Goal: Ask a question

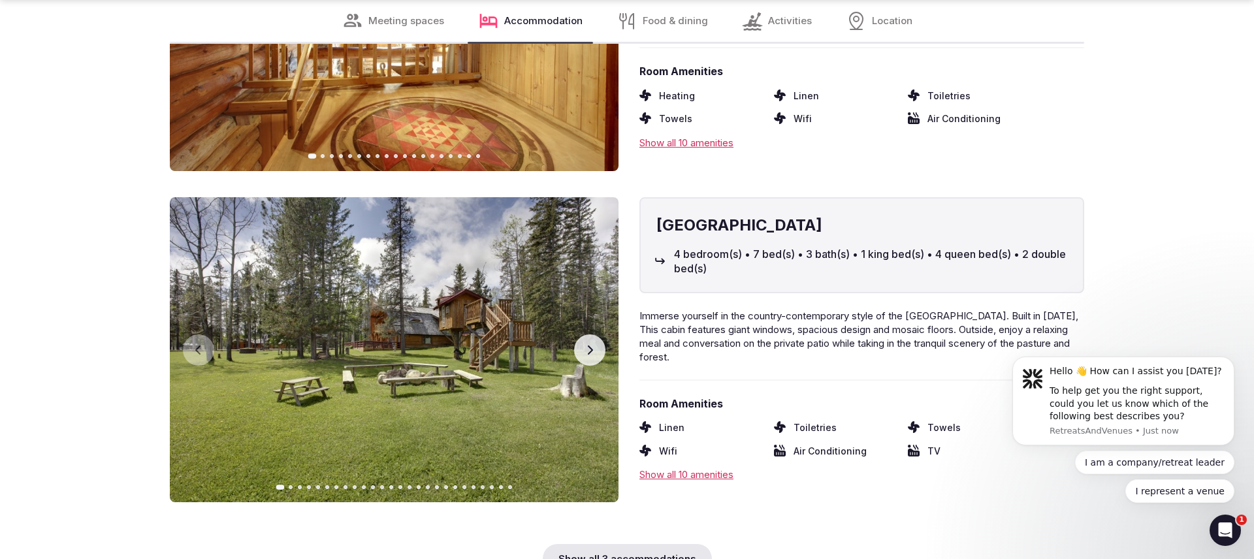
scroll to position [2663, 0]
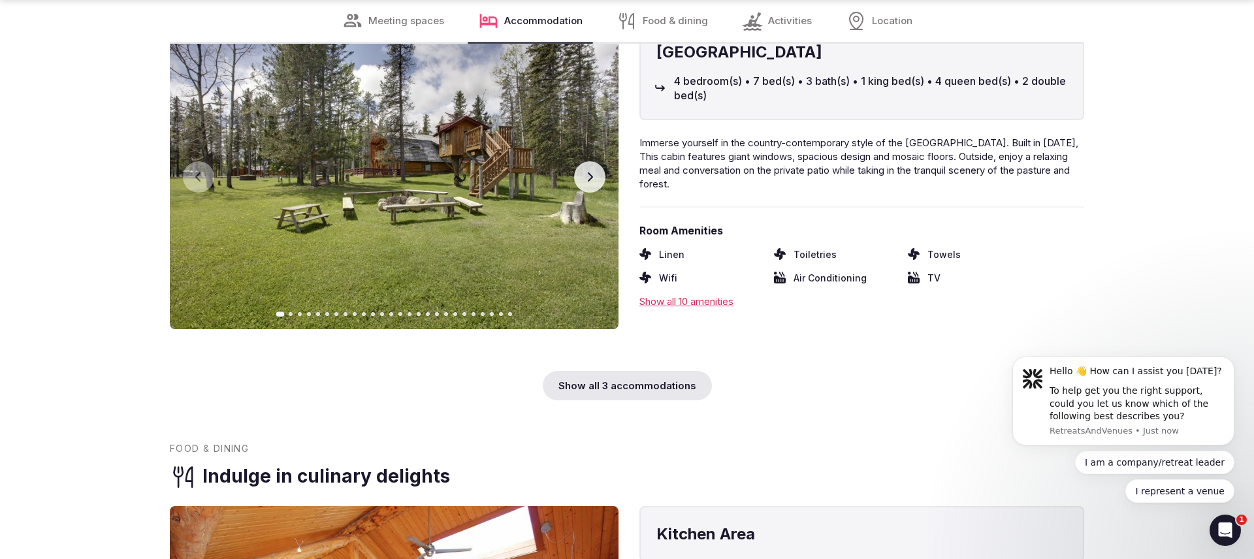
click at [572, 167] on img at bounding box center [394, 176] width 449 height 305
click at [574, 167] on img at bounding box center [394, 176] width 449 height 305
click at [581, 165] on button "Next slide" at bounding box center [589, 176] width 31 height 31
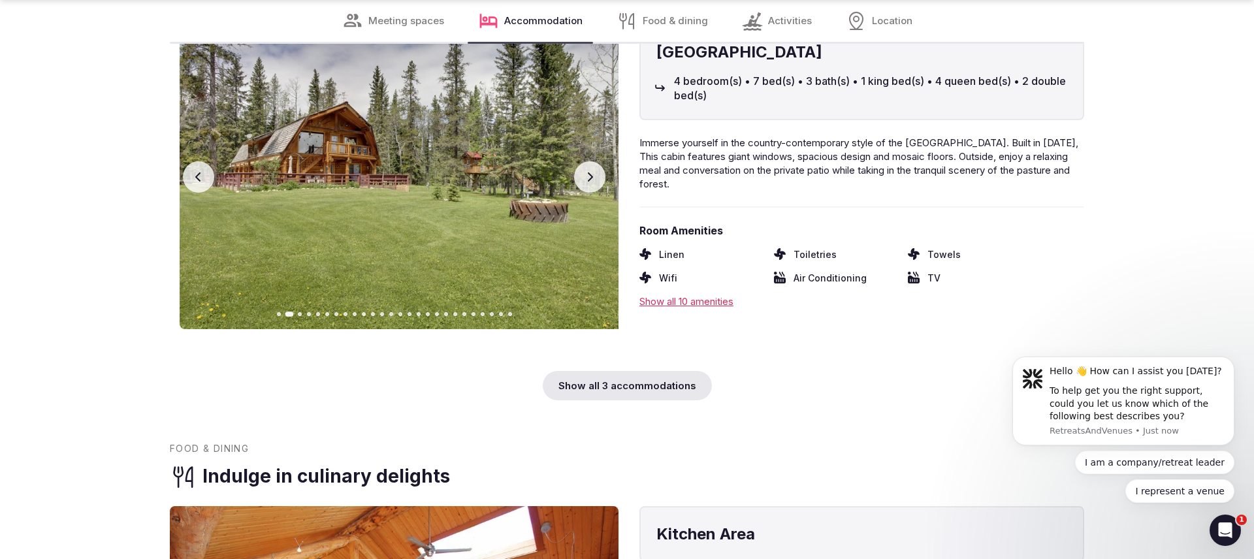
click at [580, 165] on button "Next slide" at bounding box center [589, 176] width 31 height 31
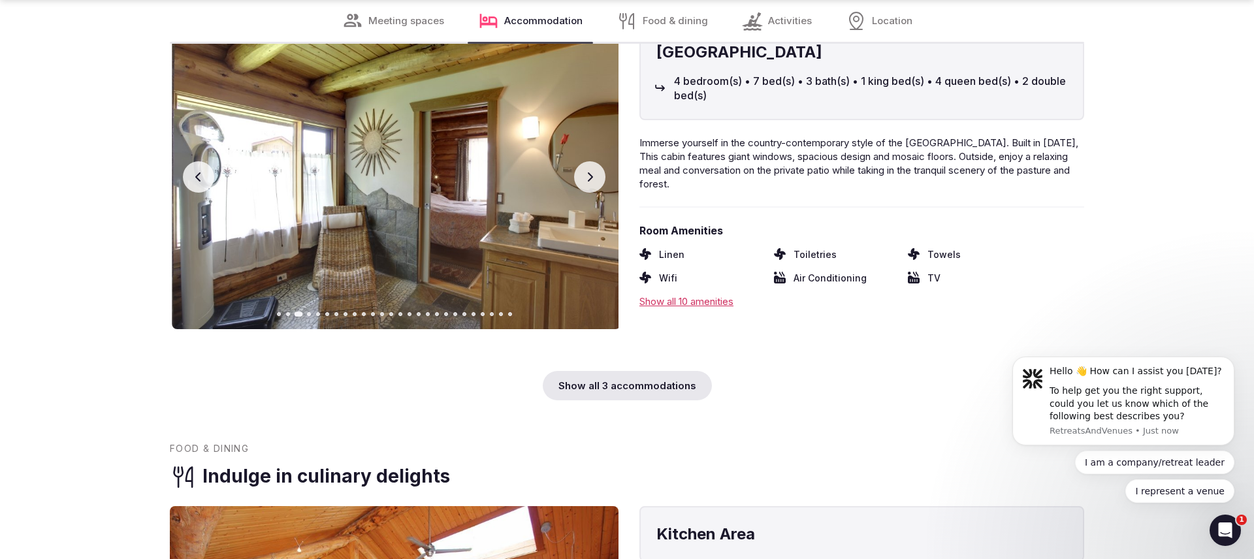
click at [580, 165] on button "Next slide" at bounding box center [589, 176] width 31 height 31
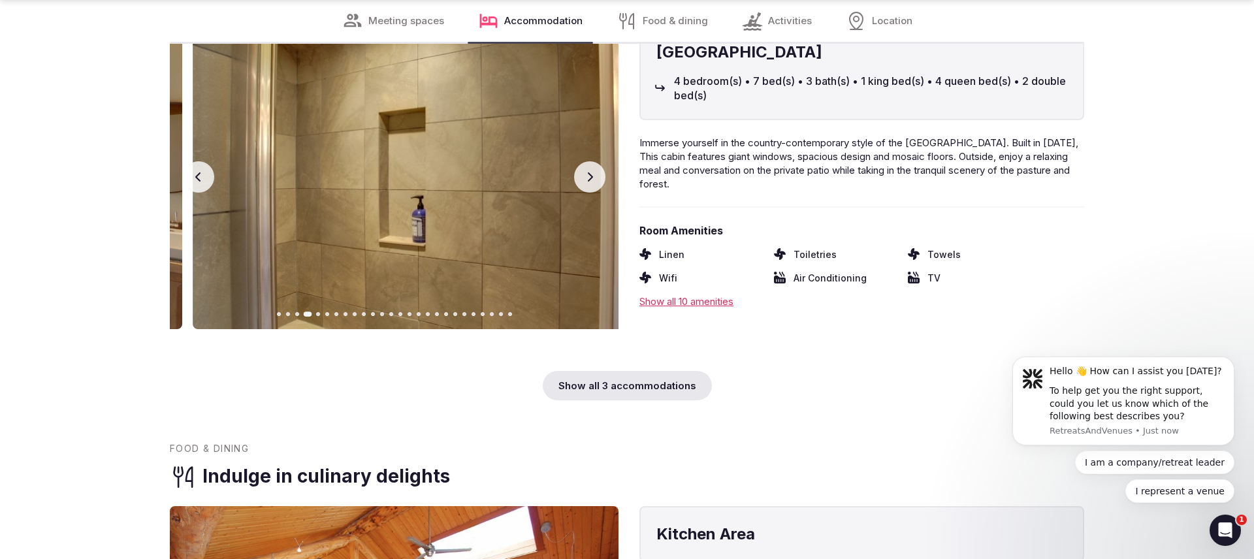
click at [580, 165] on button "Next slide" at bounding box center [589, 176] width 31 height 31
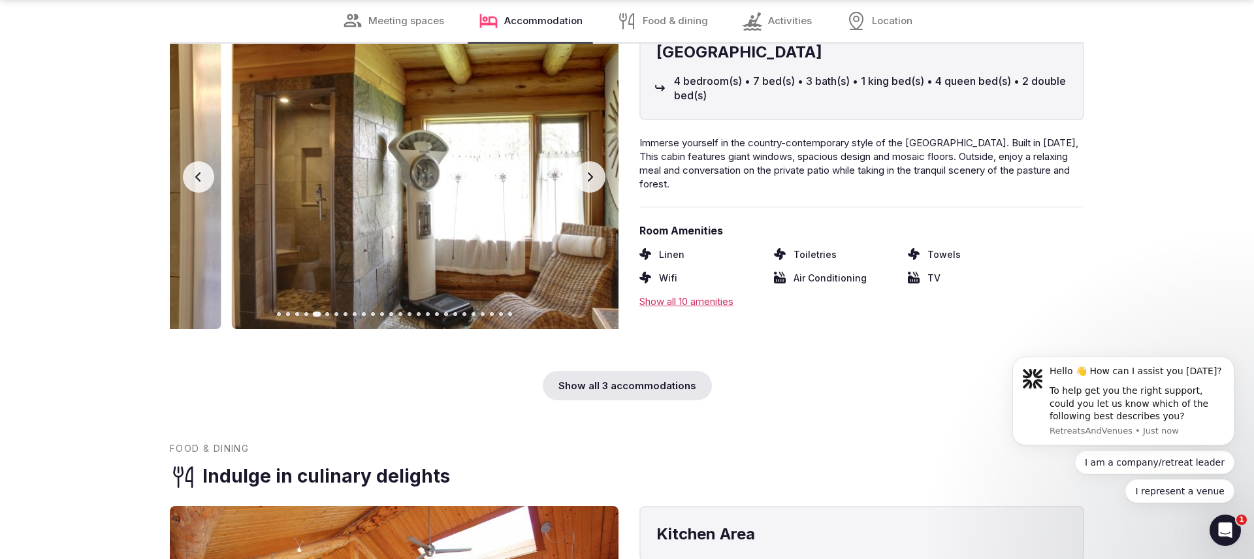
click at [580, 165] on button "Next slide" at bounding box center [589, 176] width 31 height 31
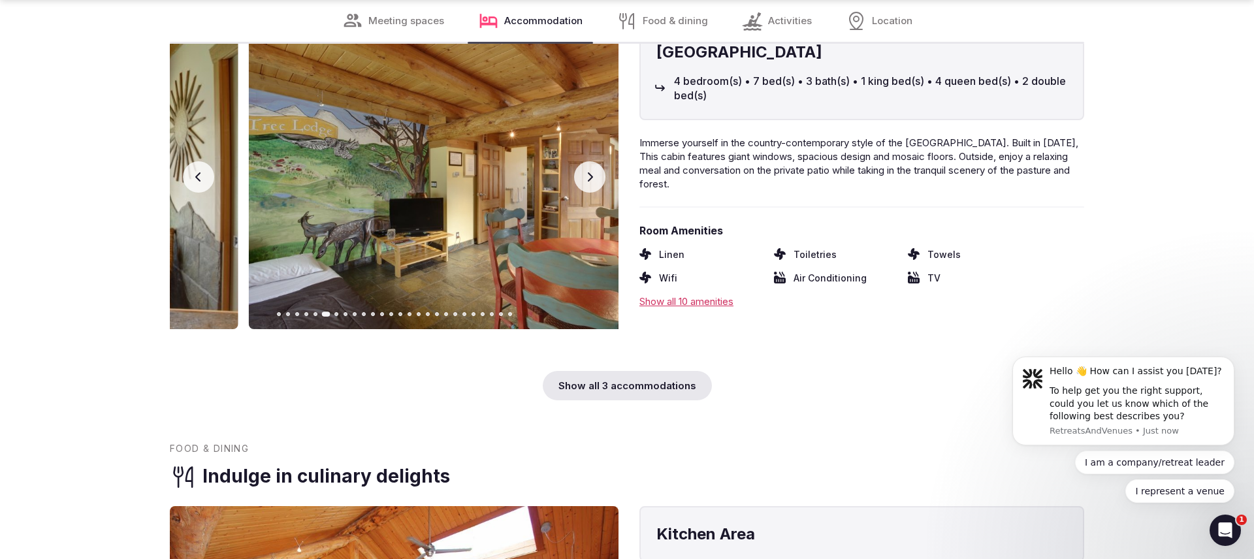
click at [580, 165] on button "Next slide" at bounding box center [589, 176] width 31 height 31
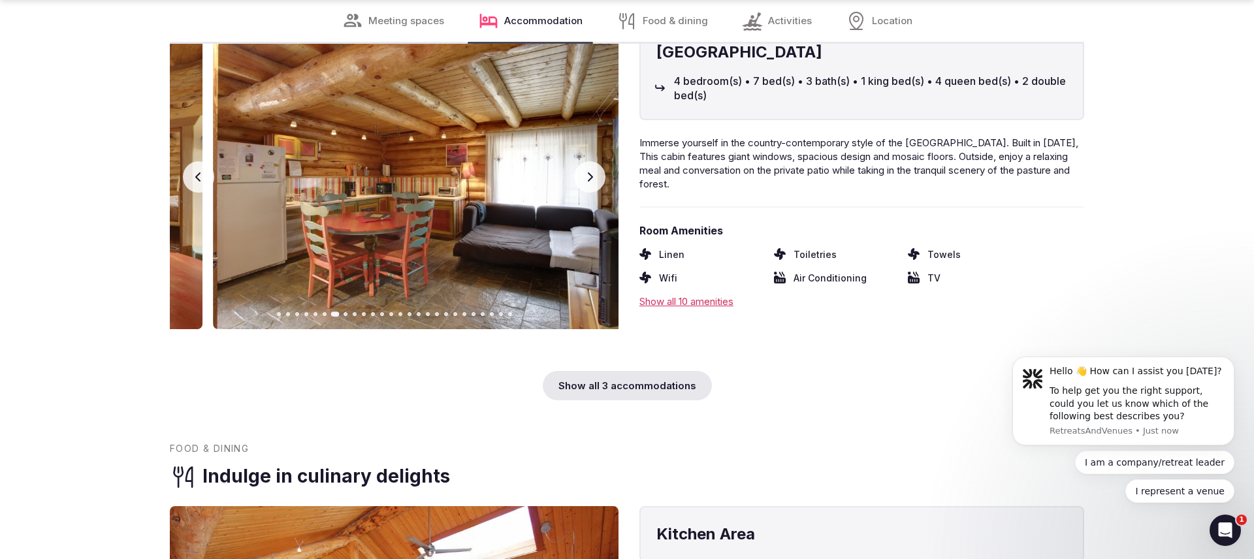
click at [580, 165] on button "Next slide" at bounding box center [589, 176] width 31 height 31
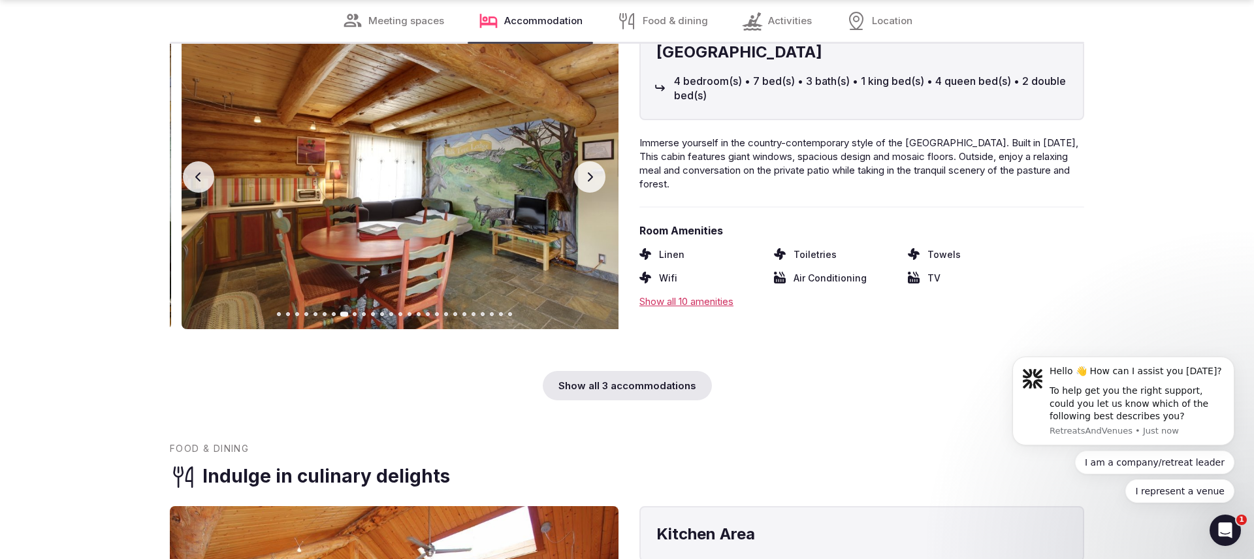
click at [580, 165] on button "Next slide" at bounding box center [589, 176] width 31 height 31
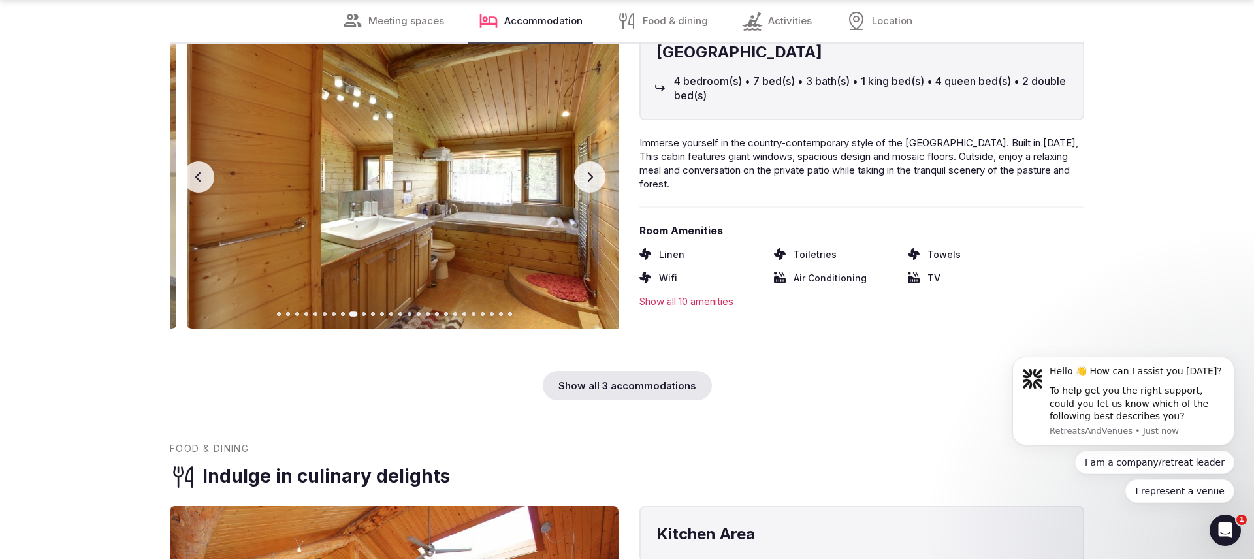
click at [580, 165] on button "Next slide" at bounding box center [589, 176] width 31 height 31
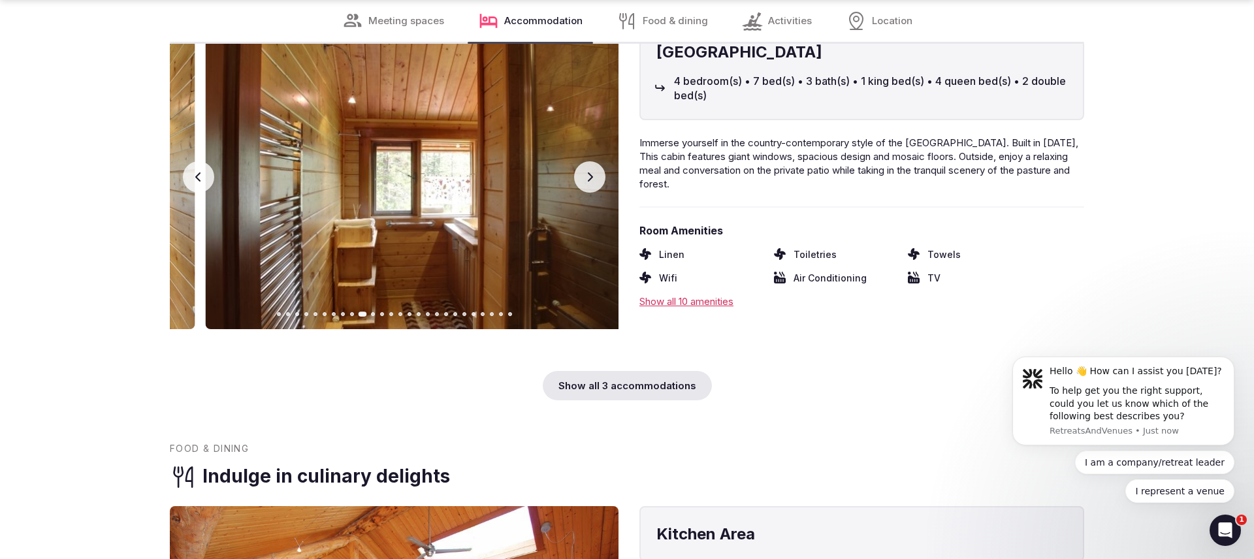
click at [580, 165] on button "Next slide" at bounding box center [589, 176] width 31 height 31
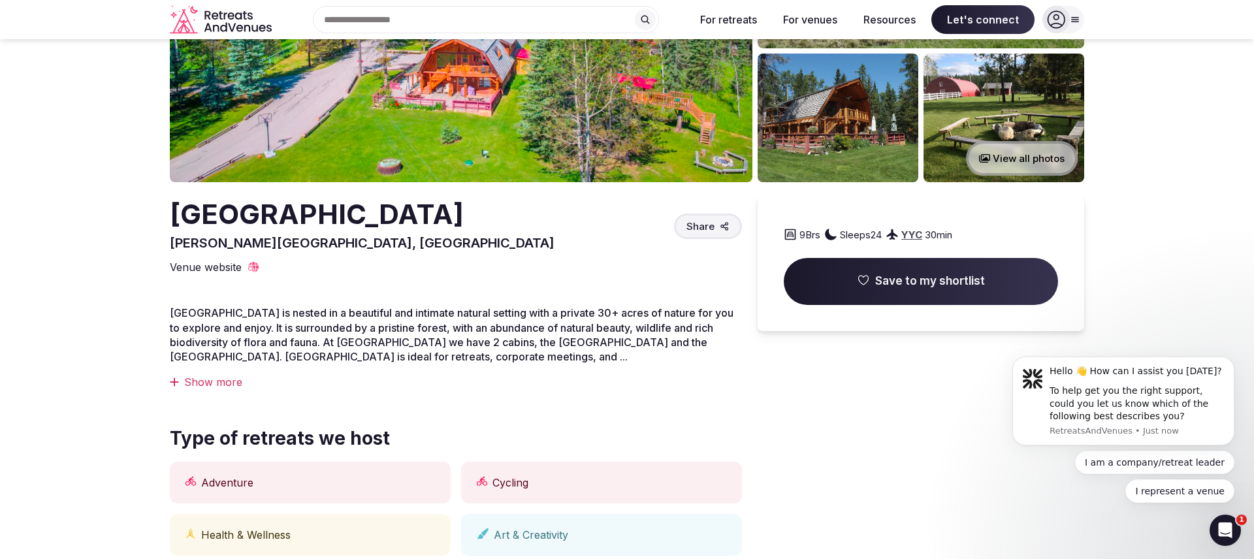
scroll to position [0, 0]
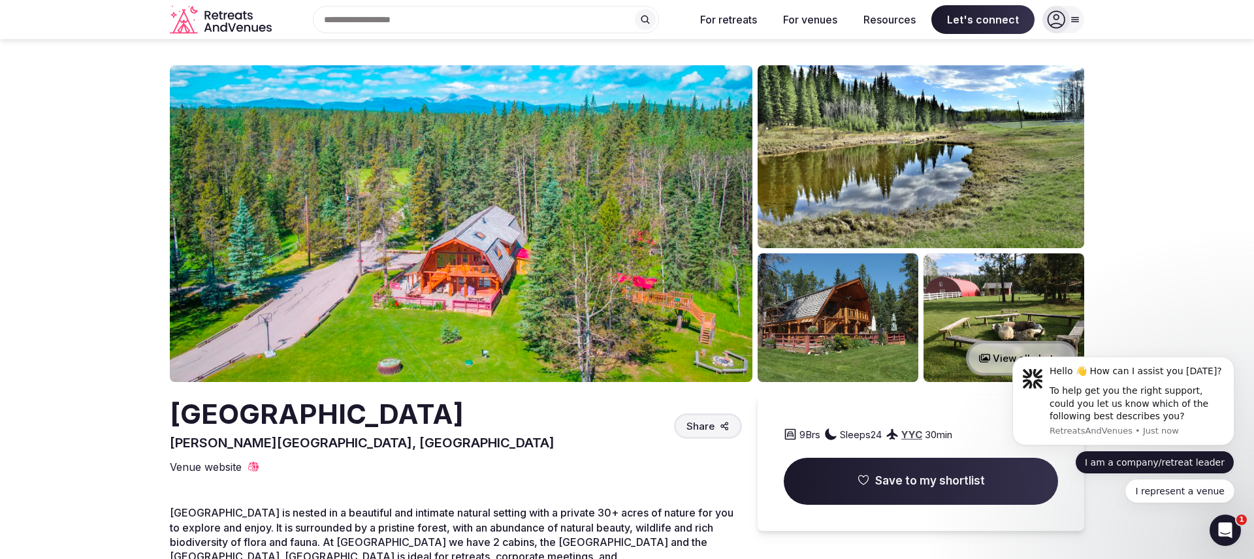
click at [1187, 456] on button "I am a company/retreat leader" at bounding box center [1154, 463] width 159 height 24
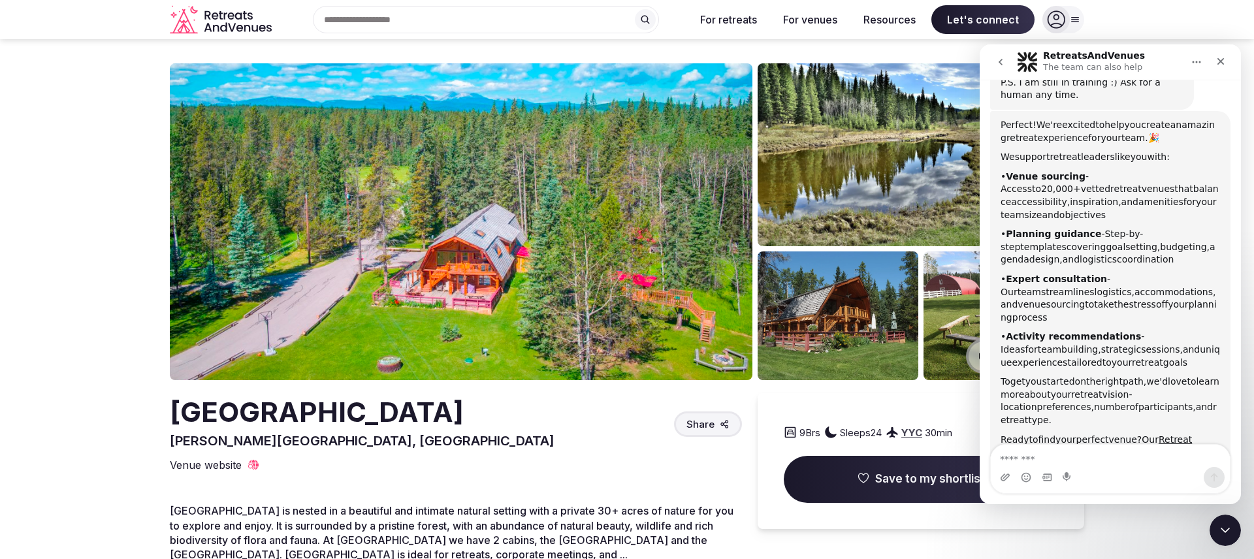
scroll to position [382, 0]
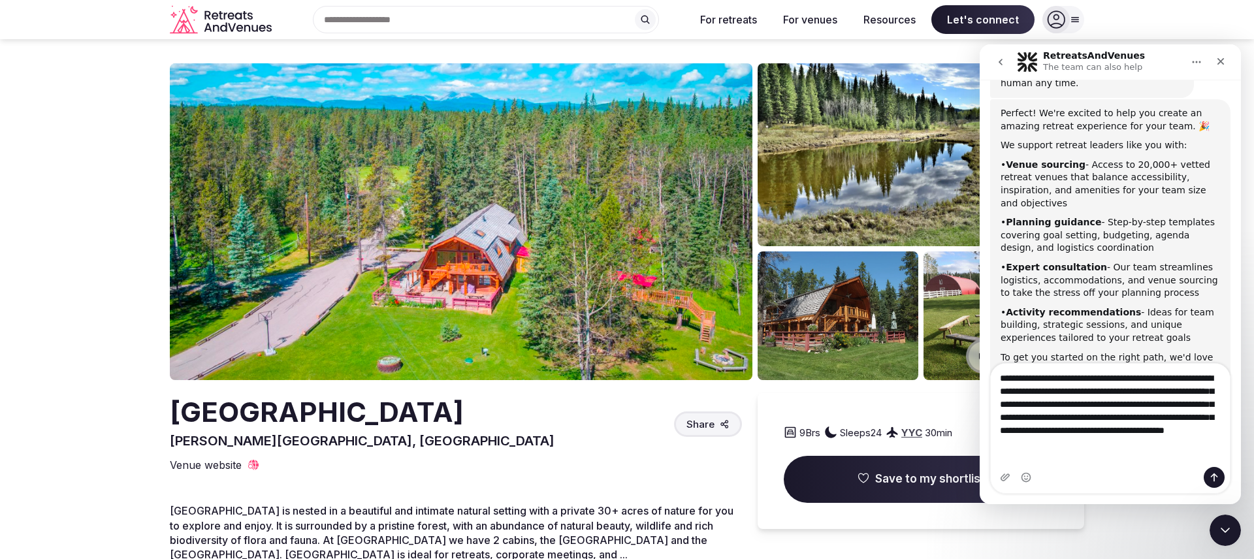
type textarea "**********"
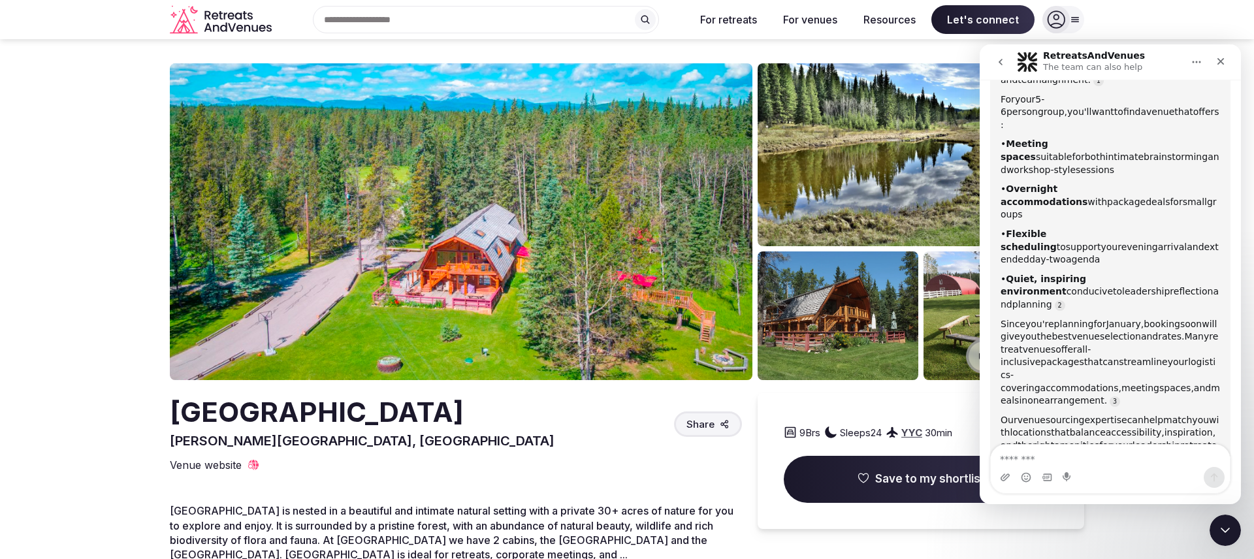
scroll to position [1000, 0]
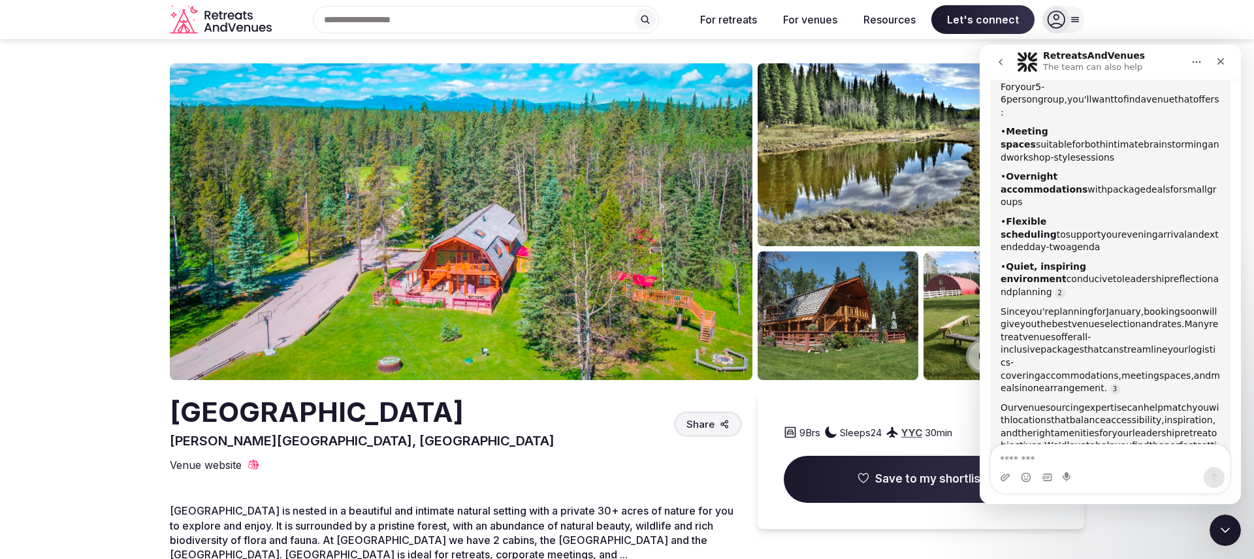
click at [551, 263] on img at bounding box center [461, 221] width 583 height 317
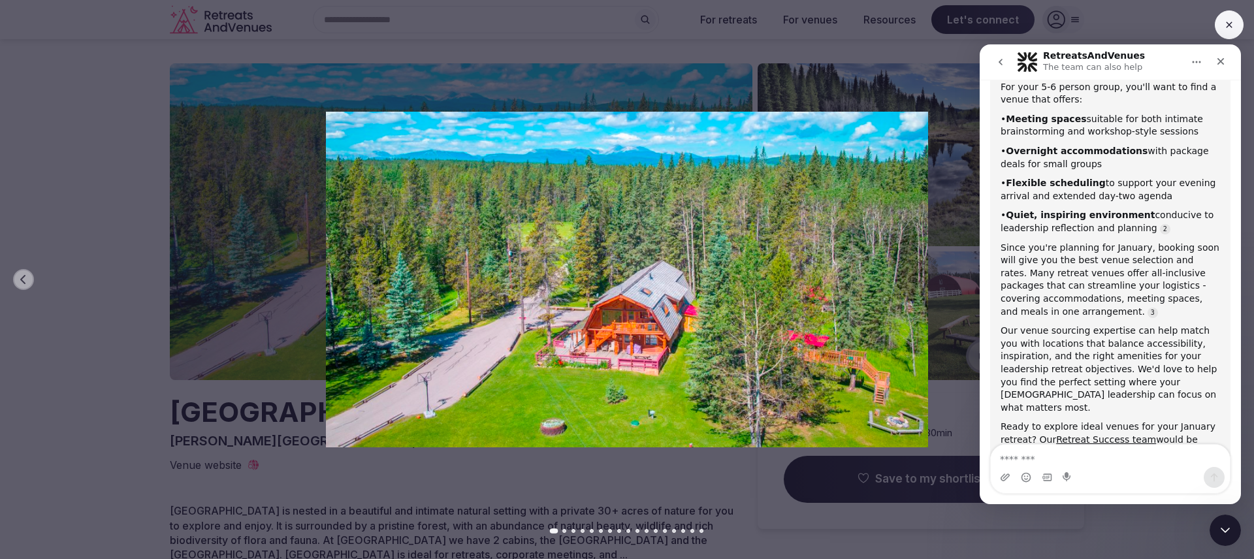
scroll to position [1013, 0]
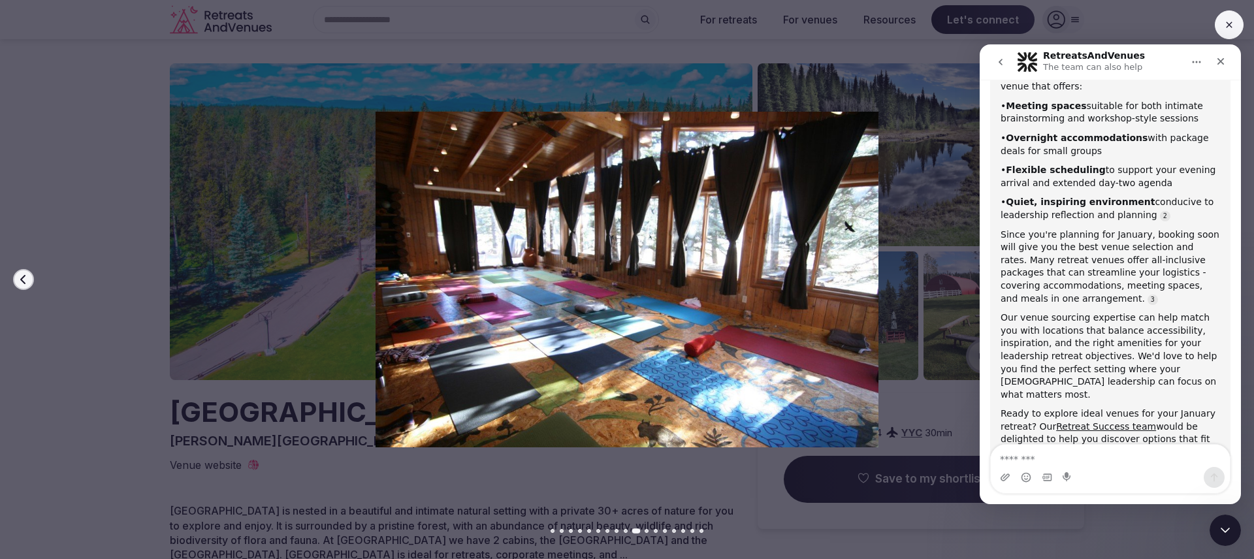
click at [299, 319] on img at bounding box center [627, 280] width 878 height 336
click at [1039, 459] on textarea "Message…" at bounding box center [1110, 456] width 239 height 22
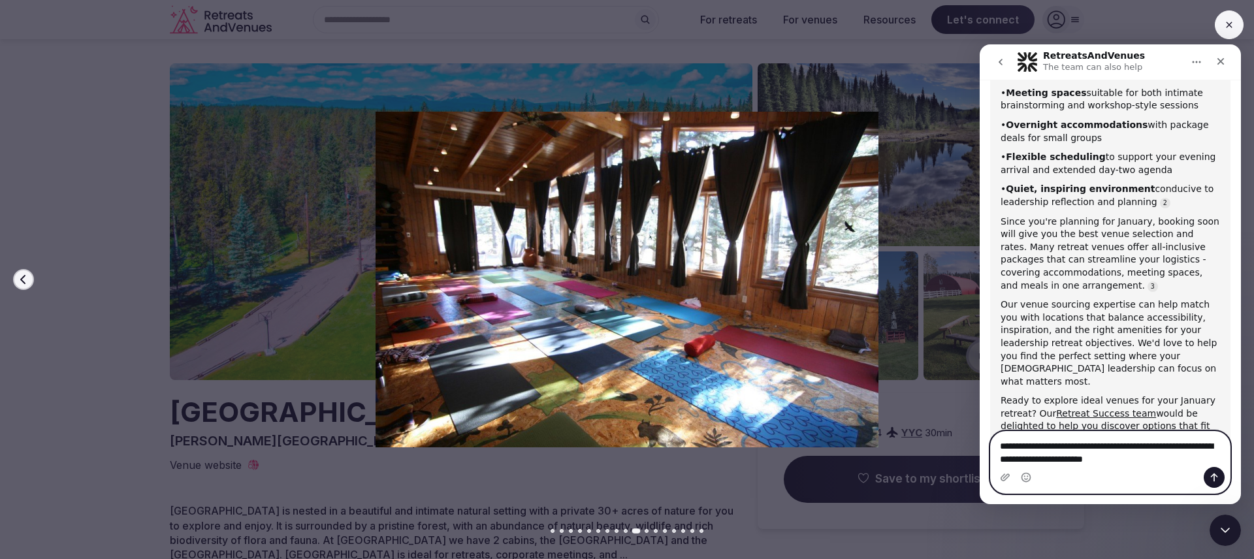
type textarea "**********"
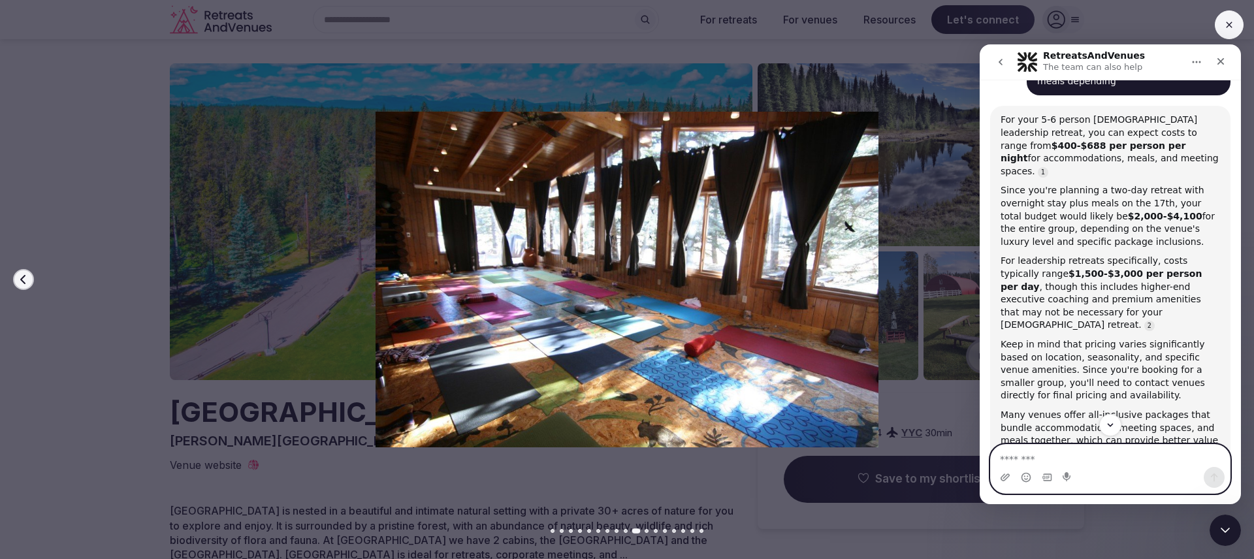
scroll to position [1512, 0]
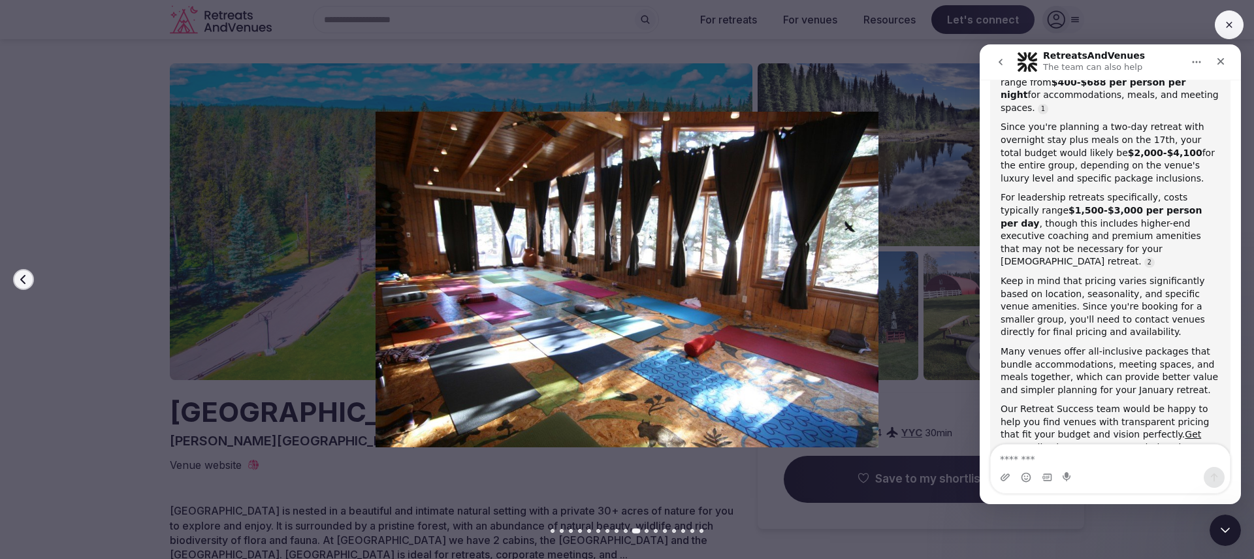
click at [1226, 25] on icon at bounding box center [1229, 25] width 10 height 10
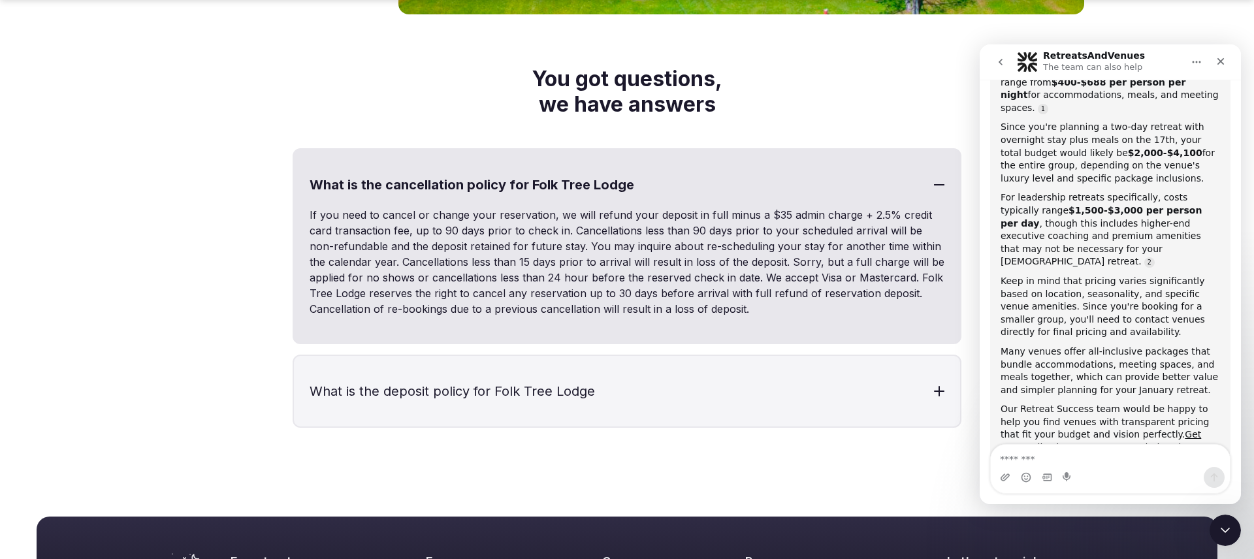
scroll to position [4840, 0]
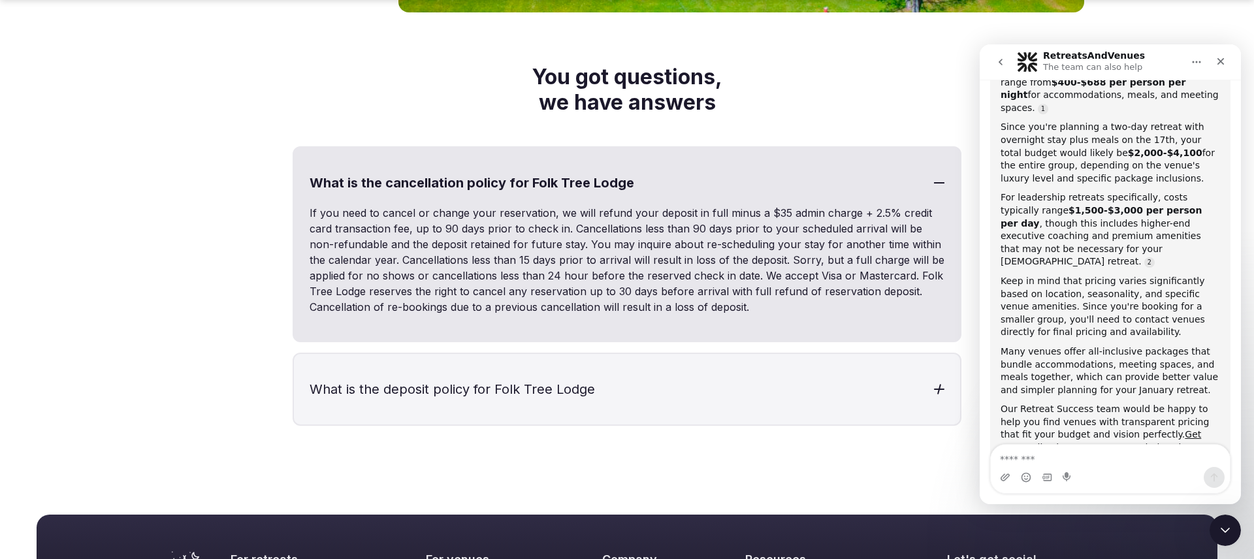
click at [443, 368] on h3 "What is the deposit policy for Folk Tree Lodge" at bounding box center [627, 389] width 666 height 71
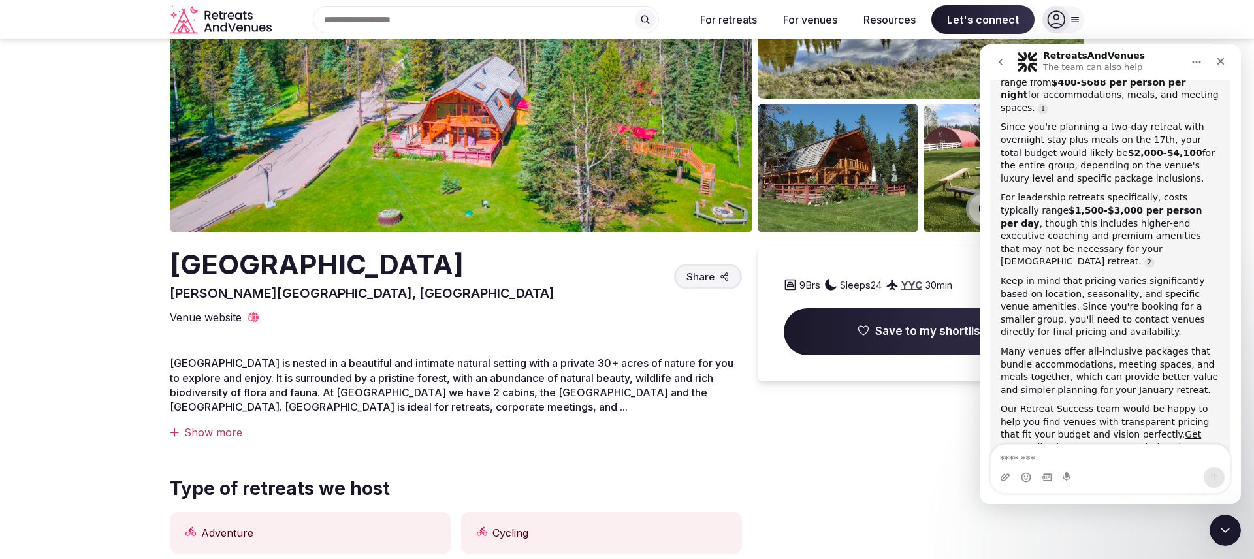
scroll to position [0, 0]
